Goal: Information Seeking & Learning: Learn about a topic

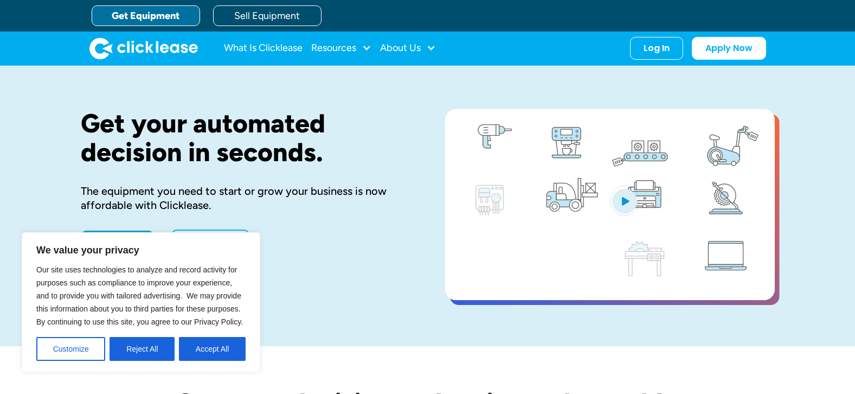
drag, startPoint x: 21, startPoint y: 137, endPoint x: 29, endPoint y: 186, distance: 50.0
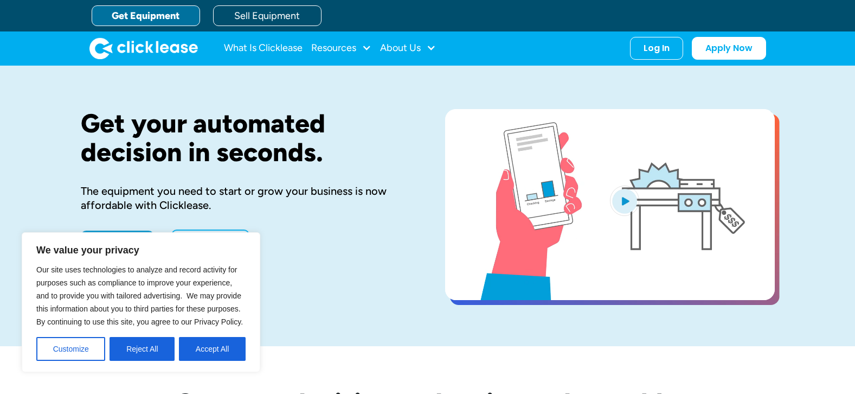
click at [21, 137] on div "Get your automated decision in seconds. The equipment you need to start or grow…" at bounding box center [427, 206] width 855 height 280
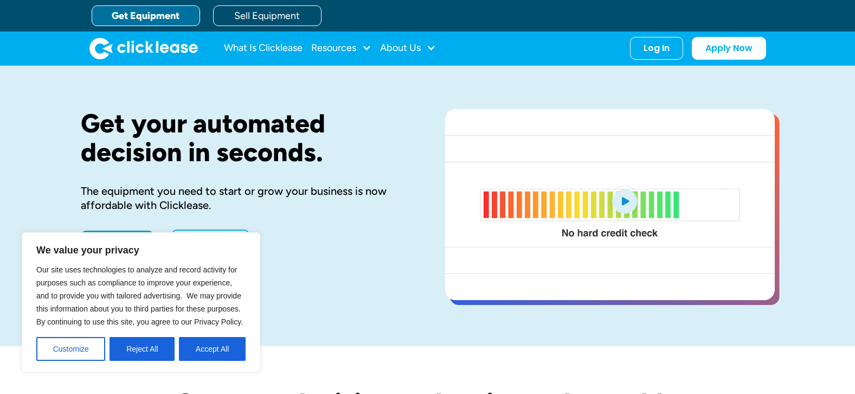
click at [75, 182] on div "Get your automated decision in seconds. The equipment you need to start or grow…" at bounding box center [427, 206] width 855 height 280
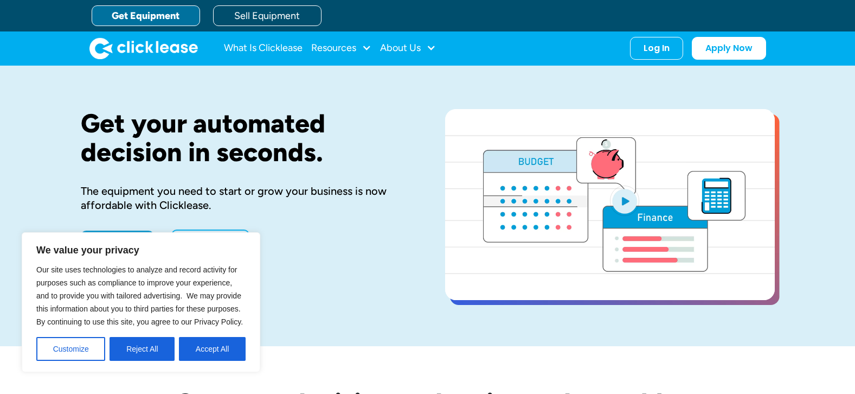
click at [54, 114] on div "Get your automated decision in seconds. The equipment you need to start or grow…" at bounding box center [427, 206] width 855 height 280
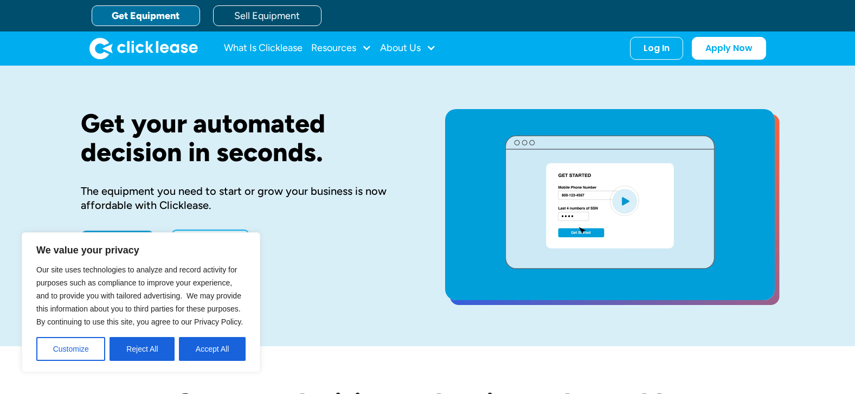
click at [313, 168] on div "Get your automated decision in seconds. The equipment you need to start or grow…" at bounding box center [246, 206] width 330 height 194
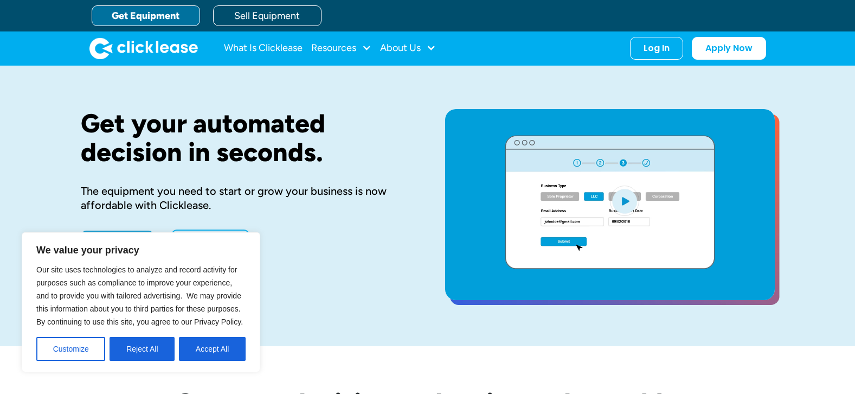
drag, startPoint x: 313, startPoint y: 168, endPoint x: 341, endPoint y: 169, distance: 27.2
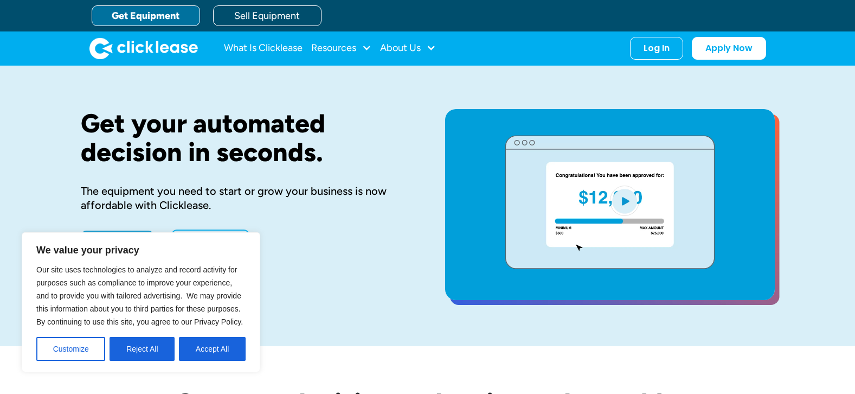
click at [341, 169] on div "Get your automated decision in seconds. The equipment you need to start or grow…" at bounding box center [246, 206] width 330 height 194
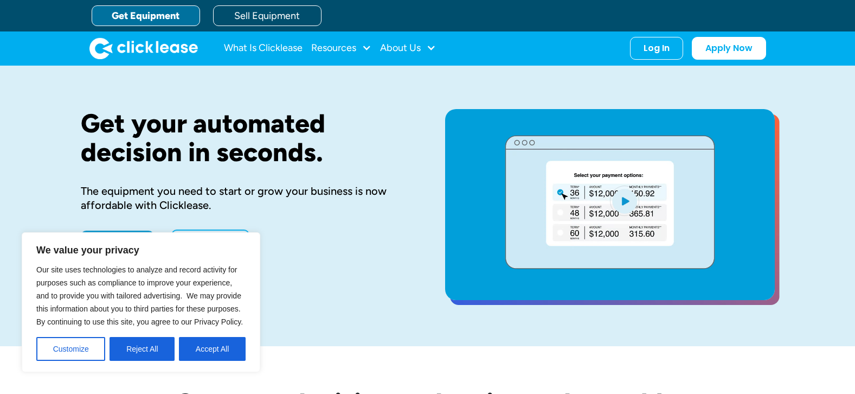
click at [342, 166] on h1 "Get your automated decision in seconds." at bounding box center [246, 137] width 330 height 57
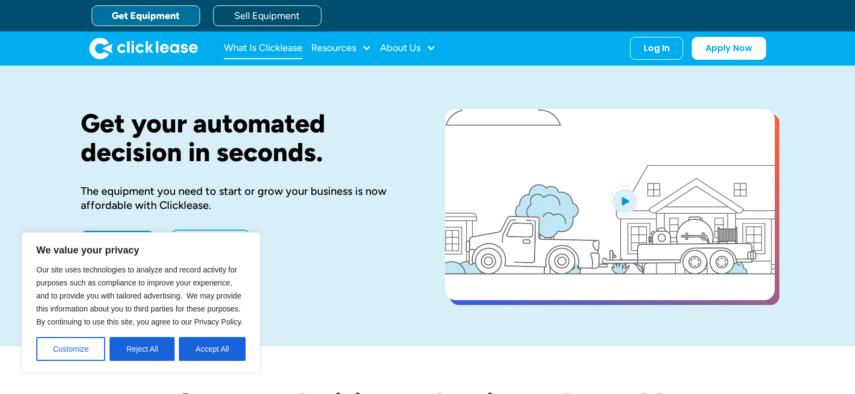
click at [242, 47] on link "What Is Clicklease" at bounding box center [263, 48] width 79 height 22
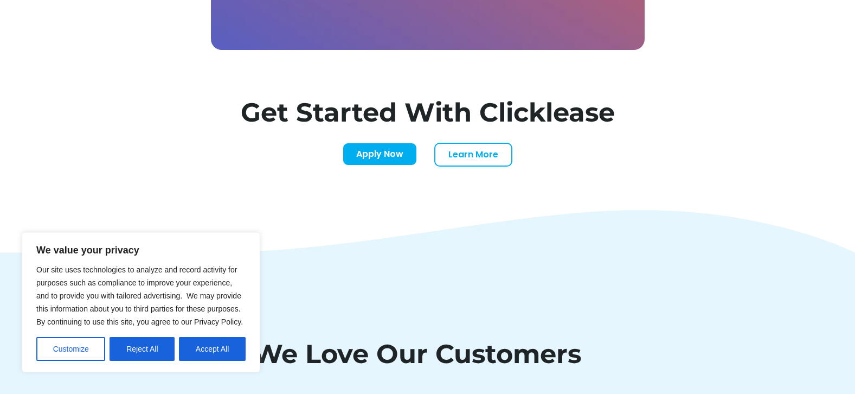
scroll to position [3378, 0]
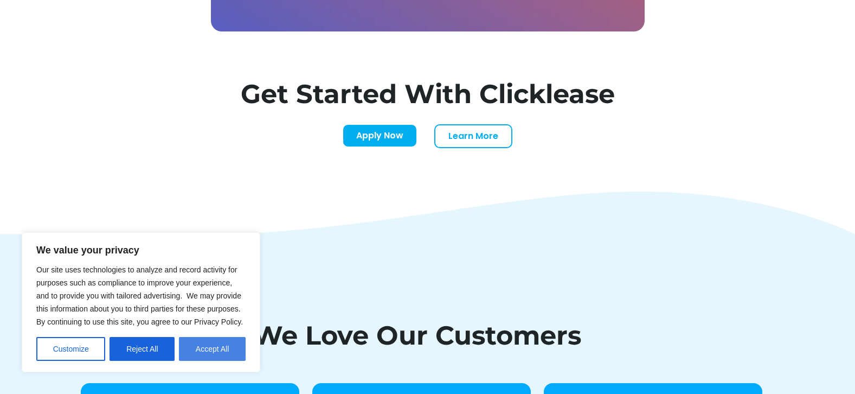
drag, startPoint x: 209, startPoint y: 348, endPoint x: 215, endPoint y: 340, distance: 10.1
click at [209, 348] on button "Accept All" at bounding box center [212, 349] width 67 height 24
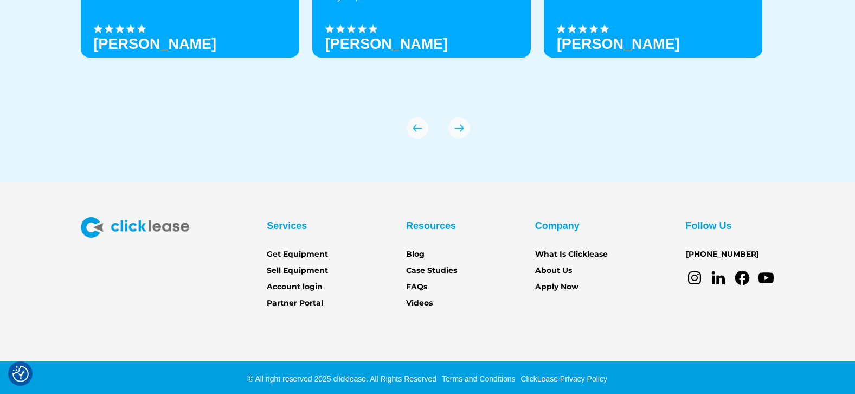
scroll to position [3842, 0]
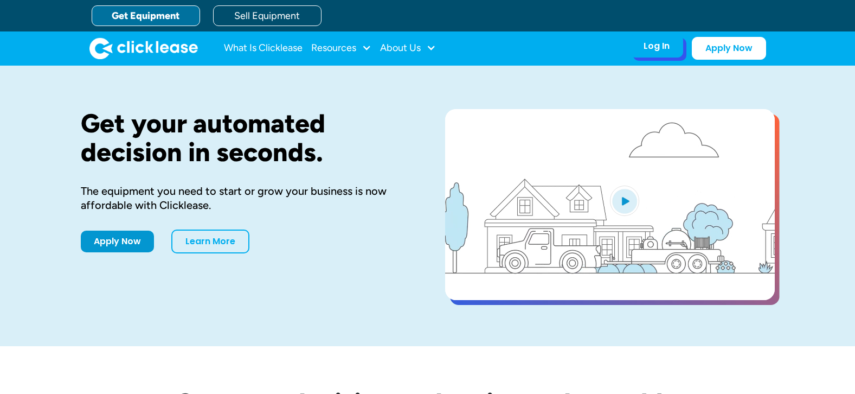
click at [649, 44] on div "Log In" at bounding box center [657, 46] width 26 height 11
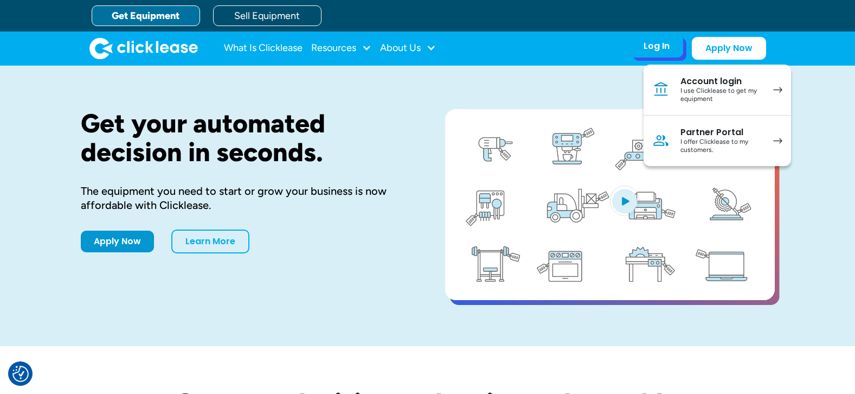
click at [693, 88] on div "I use Clicklease to get my equipment" at bounding box center [722, 95] width 82 height 17
